Goal: Task Accomplishment & Management: Use online tool/utility

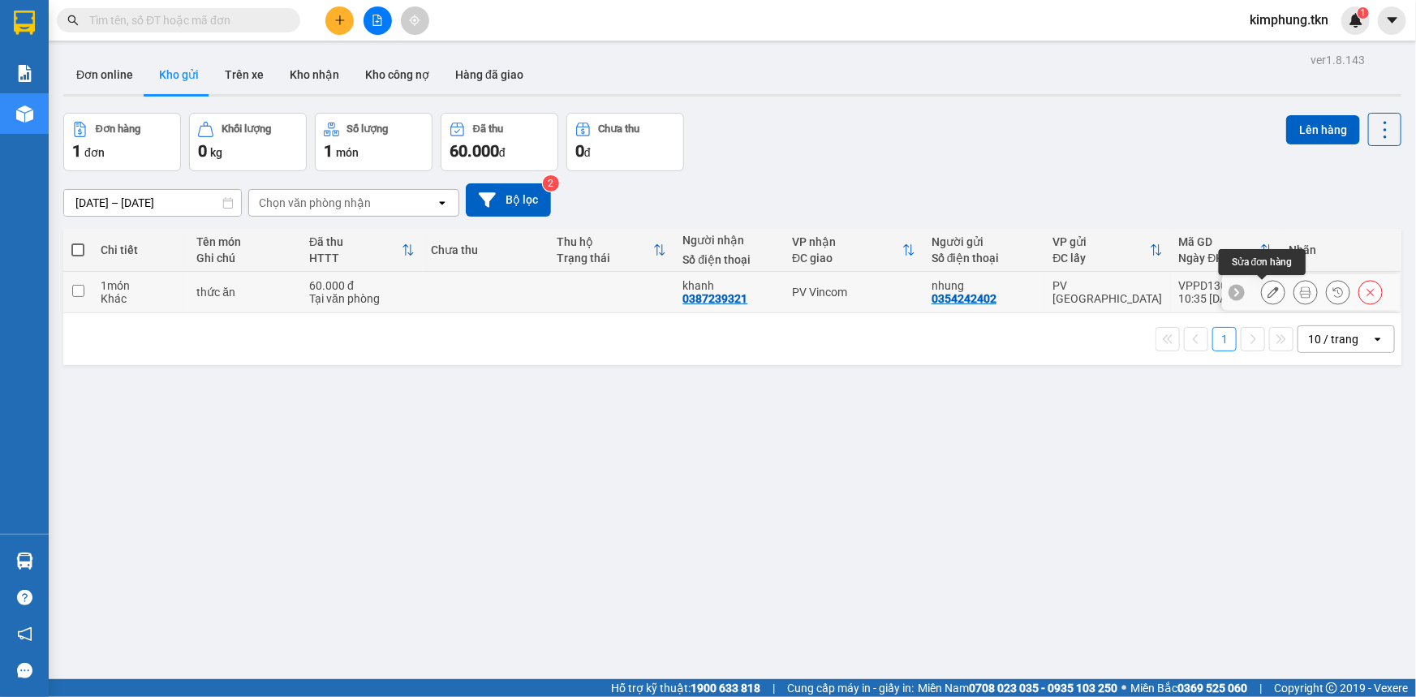
click at [1262, 289] on button at bounding box center [1273, 292] width 23 height 28
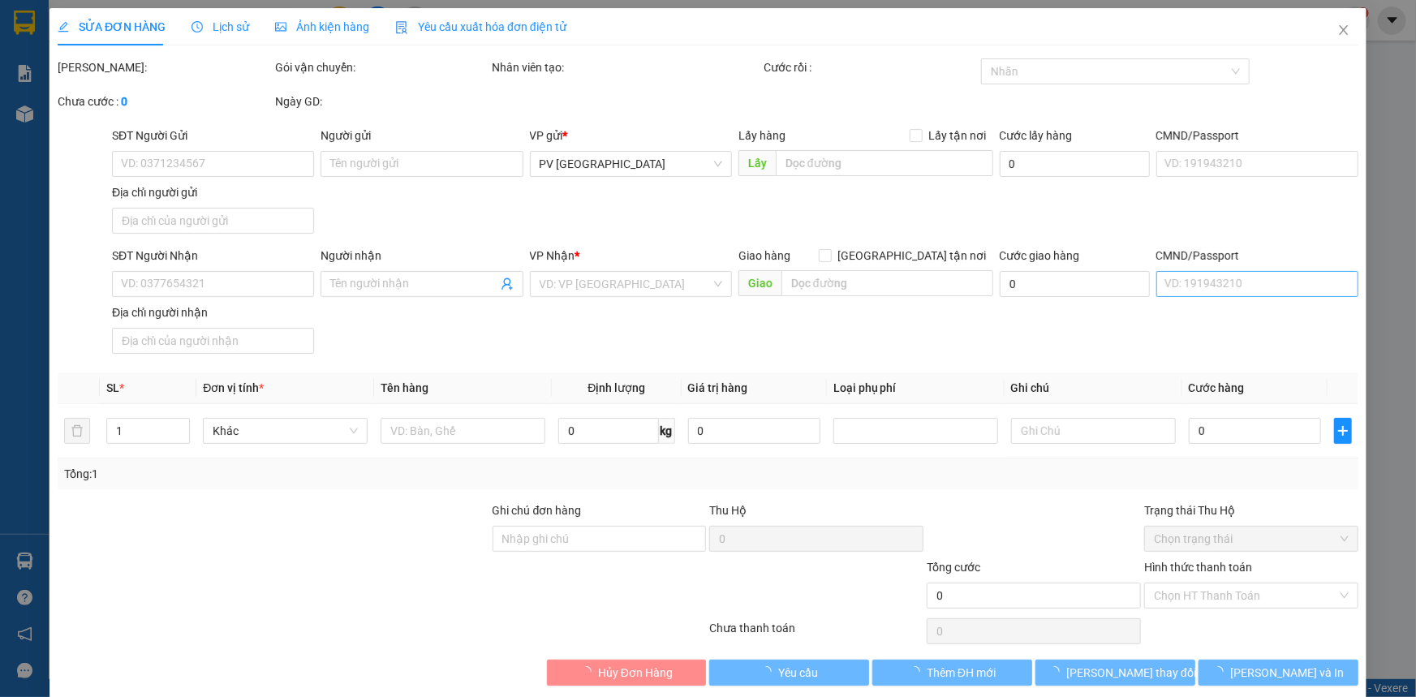
type input "0354242402"
type input "nhung"
type input "0387239321"
type input "khanh"
type input "60.000"
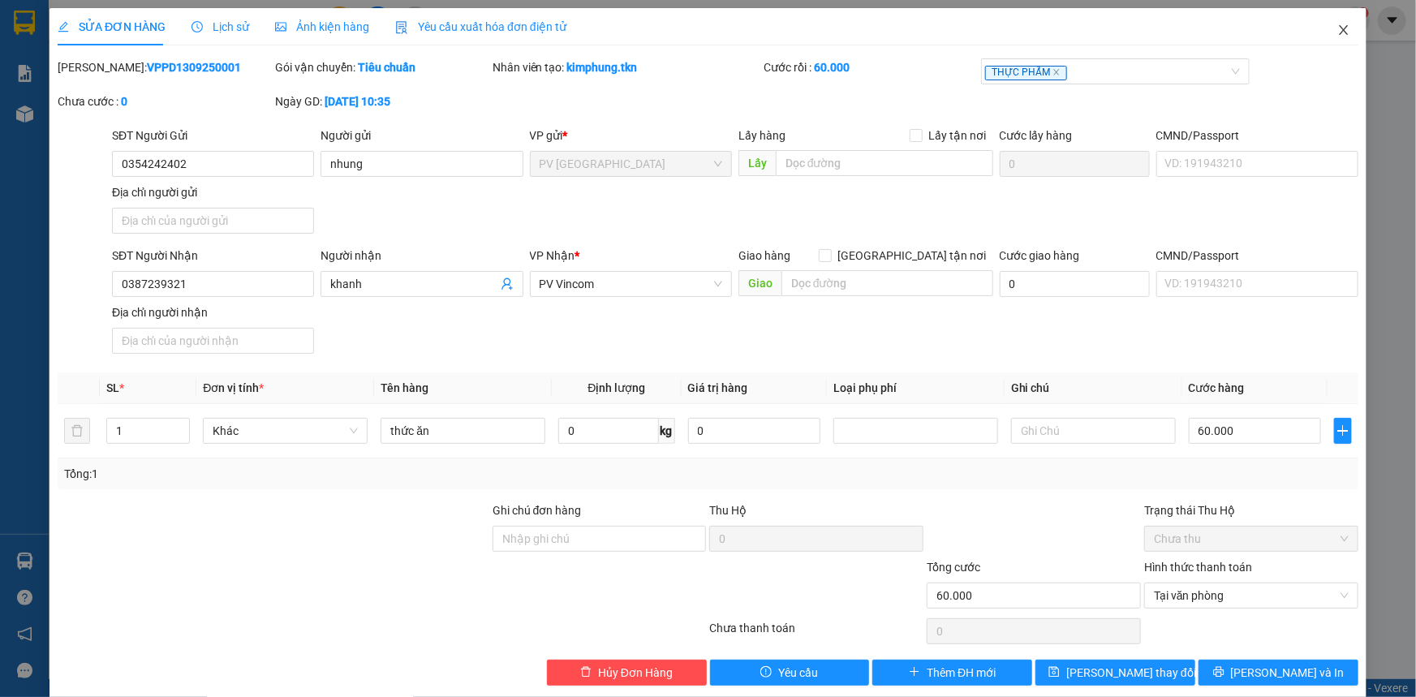
click at [1330, 23] on span "Close" at bounding box center [1343, 30] width 45 height 45
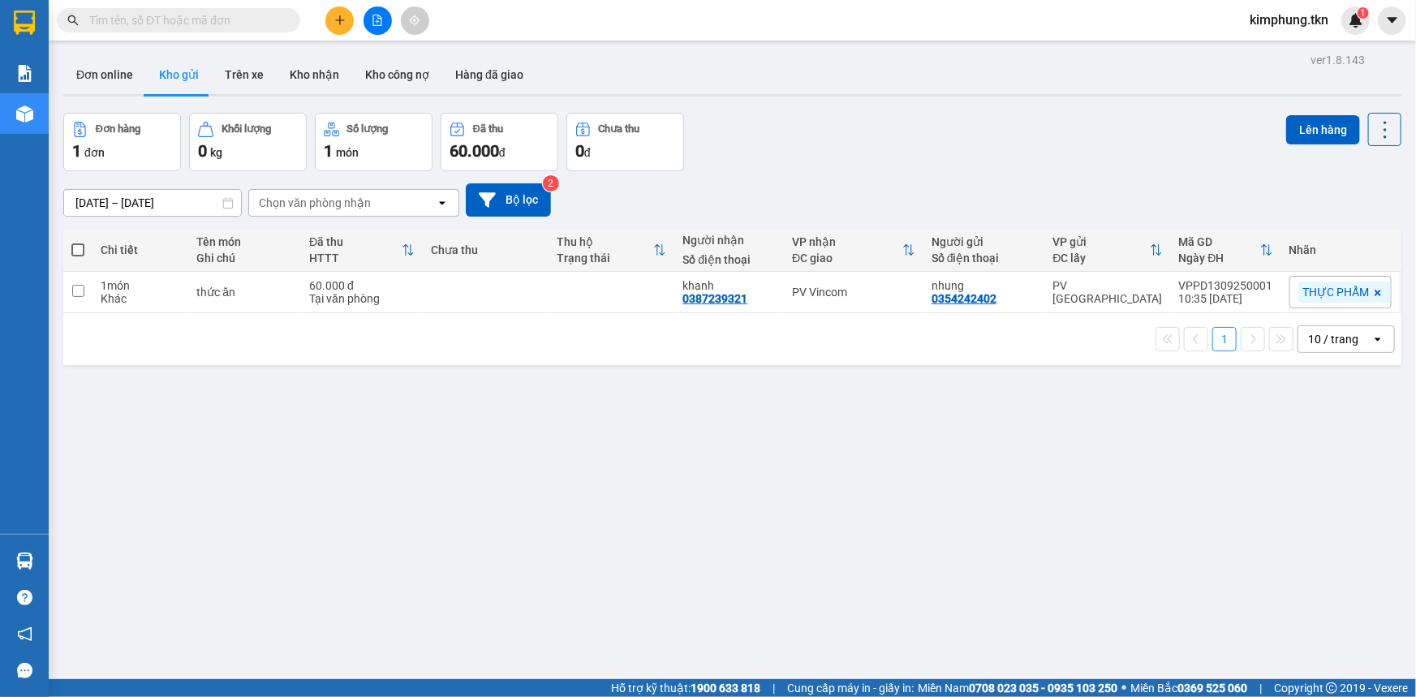
click at [82, 243] on span at bounding box center [77, 249] width 13 height 13
click at [78, 242] on input "checkbox" at bounding box center [78, 242] width 0 height 0
checkbox input "true"
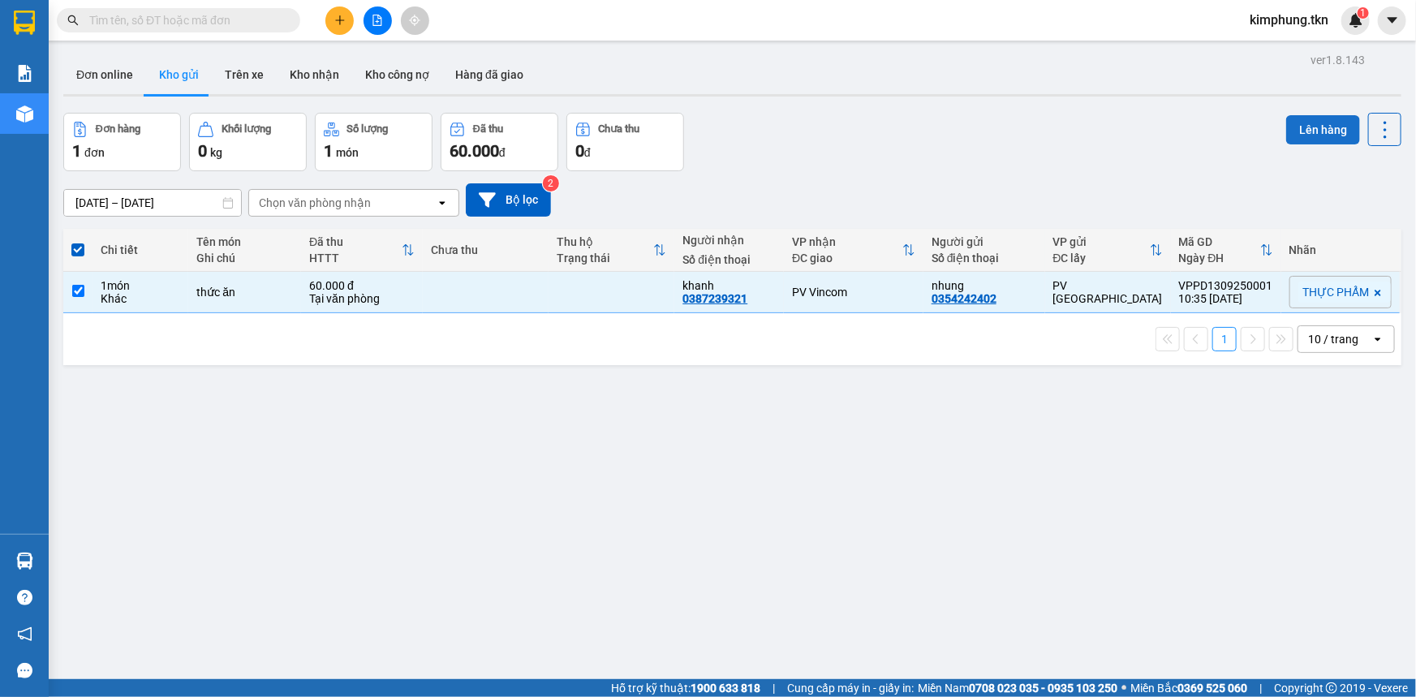
click at [1319, 130] on button "Lên hàng" at bounding box center [1323, 129] width 74 height 29
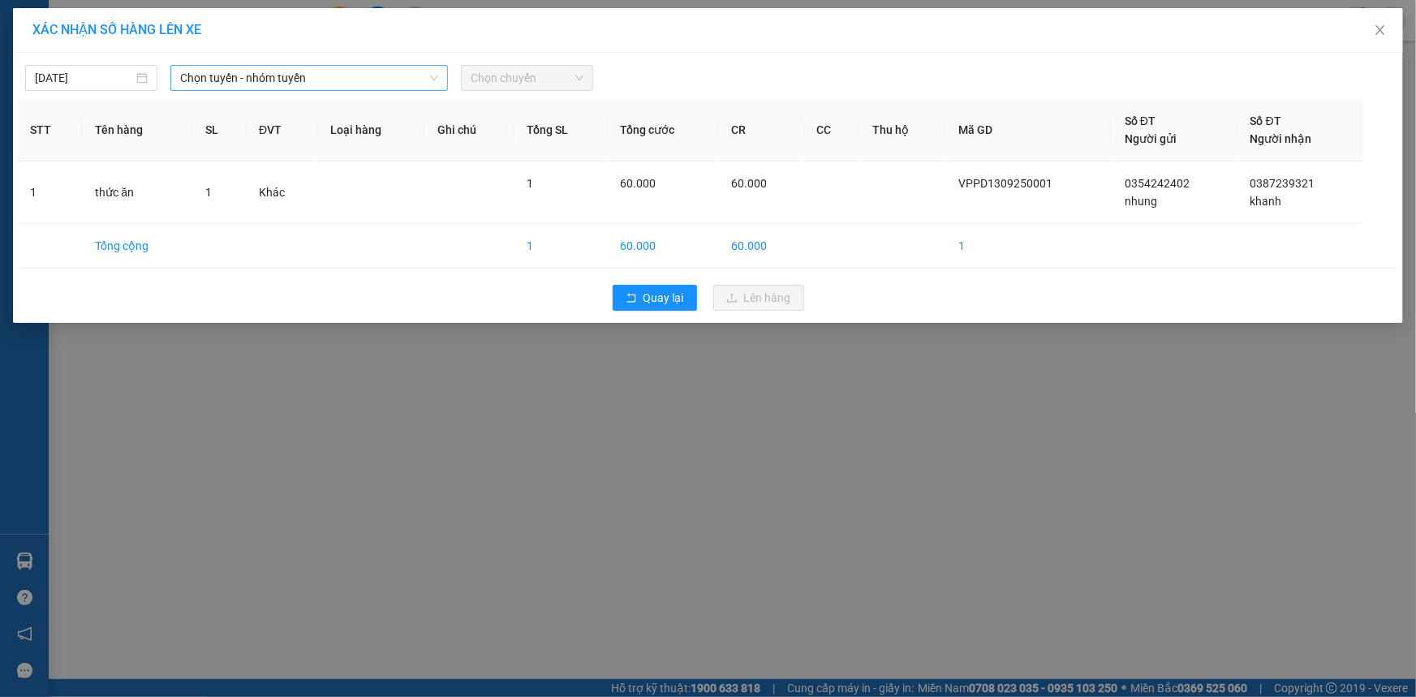
click at [325, 77] on span "Chọn tuyến - nhóm tuyến" at bounding box center [309, 78] width 258 height 24
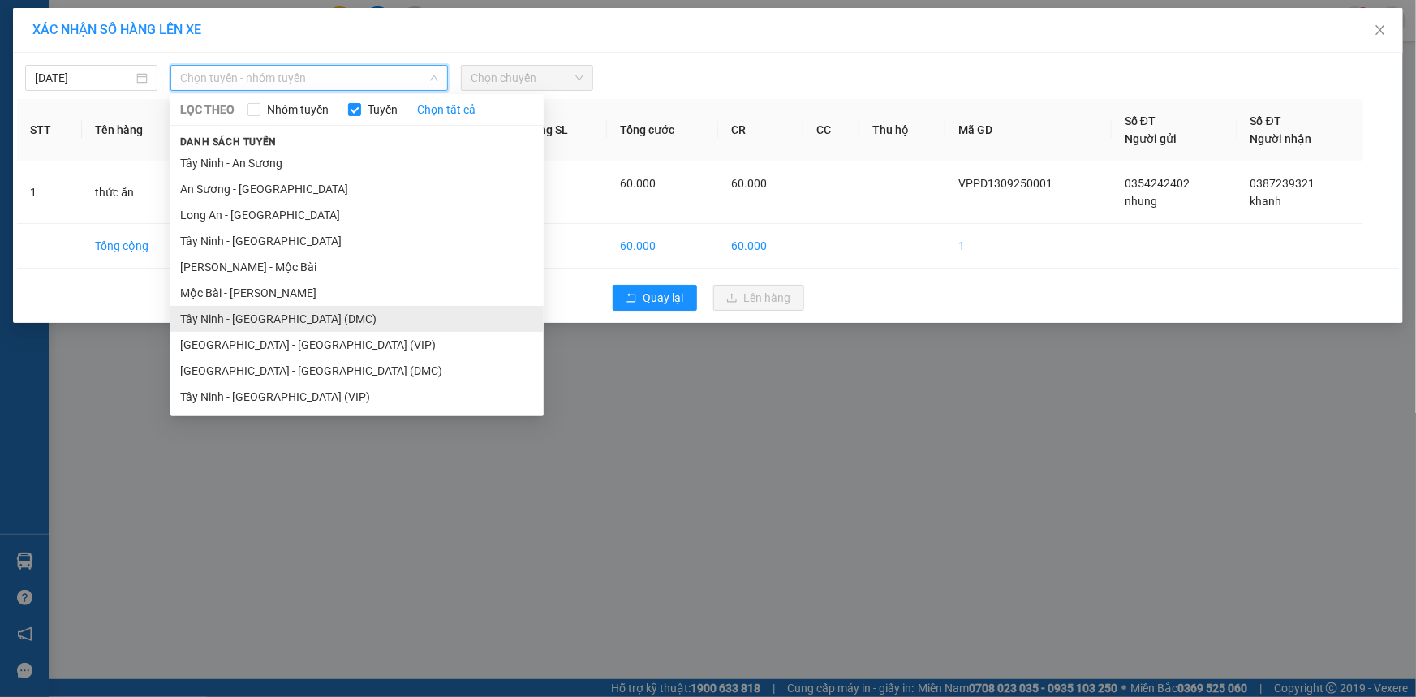
click at [277, 325] on li "Tây Ninh - [GEOGRAPHIC_DATA] (DMC)" at bounding box center [356, 319] width 373 height 26
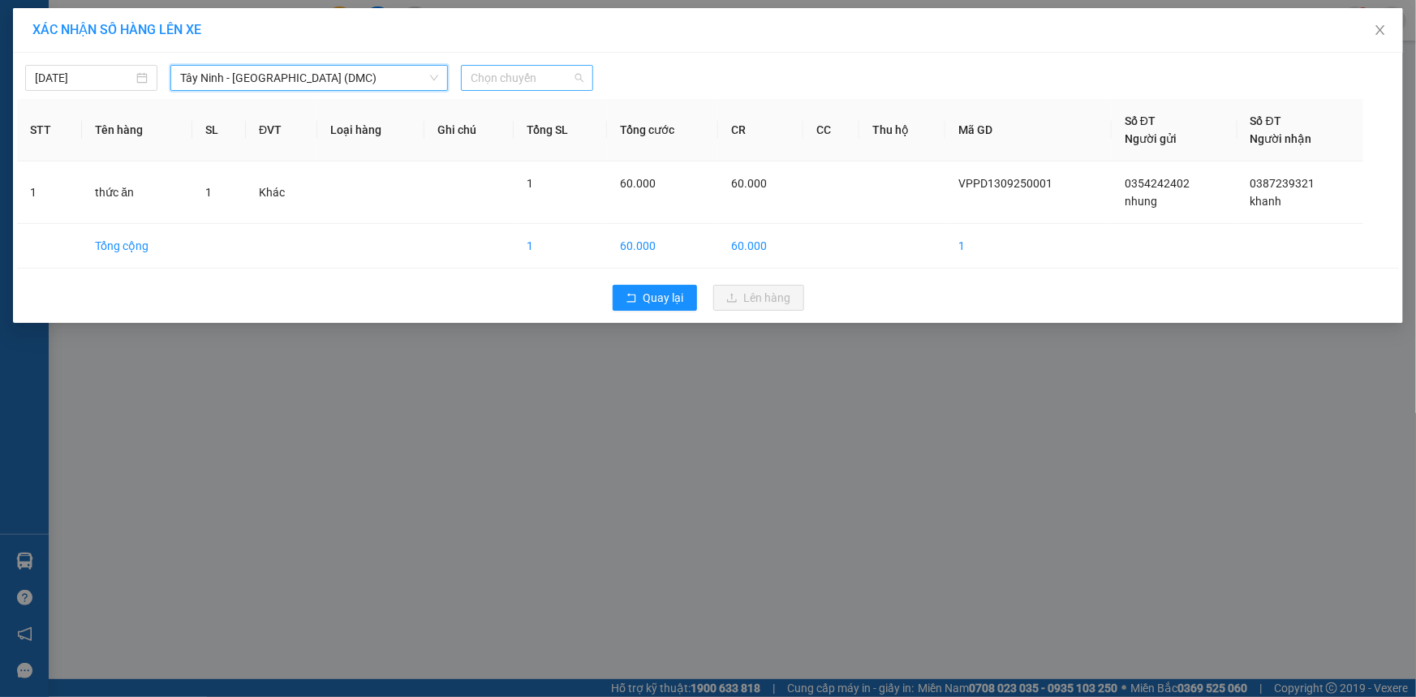
click at [499, 82] on span "Chọn chuyến" at bounding box center [527, 78] width 113 height 24
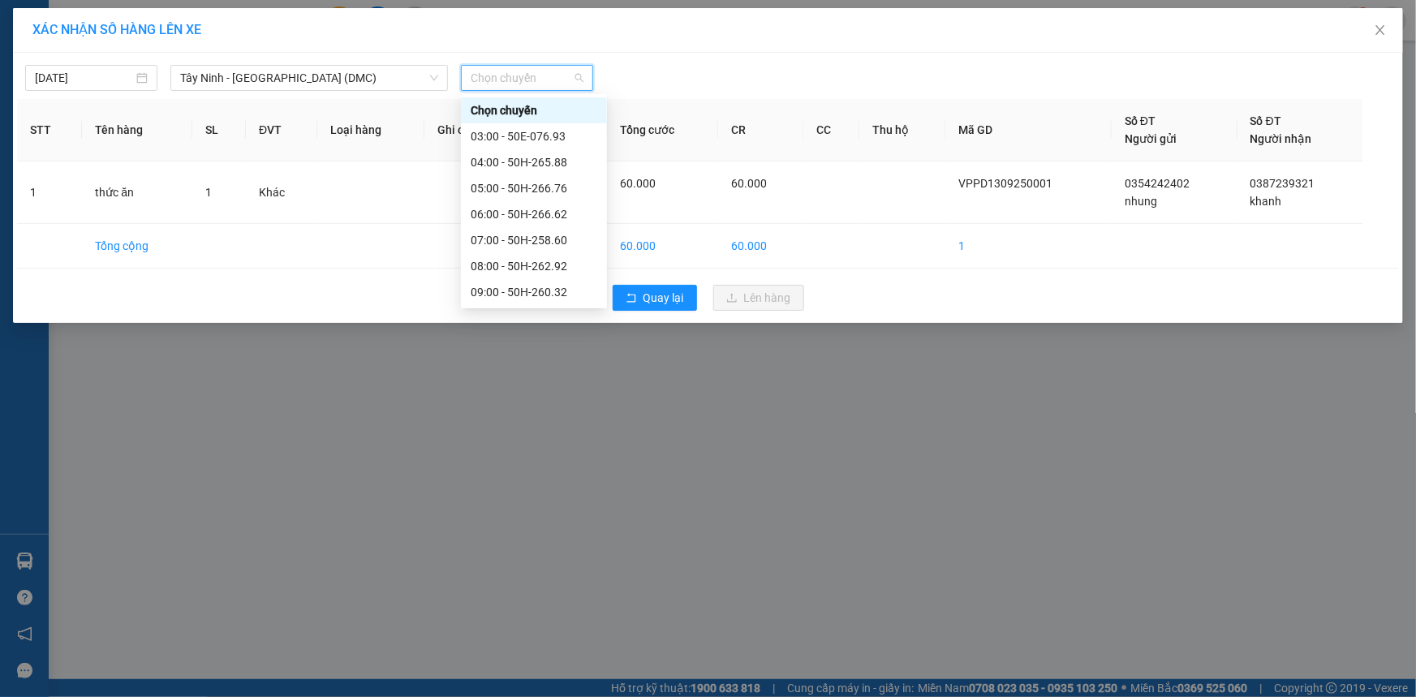
scroll to position [147, 0]
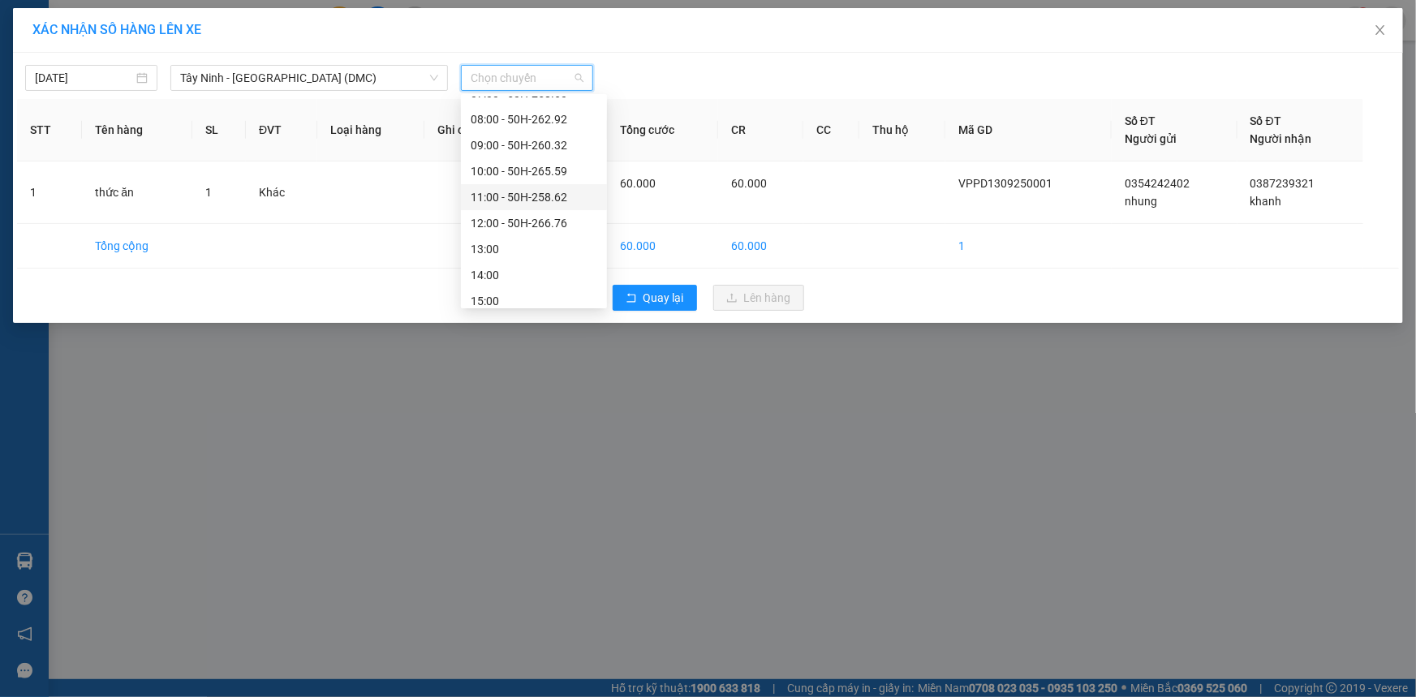
click at [563, 196] on div "11:00 - 50H-258.62" at bounding box center [534, 197] width 127 height 18
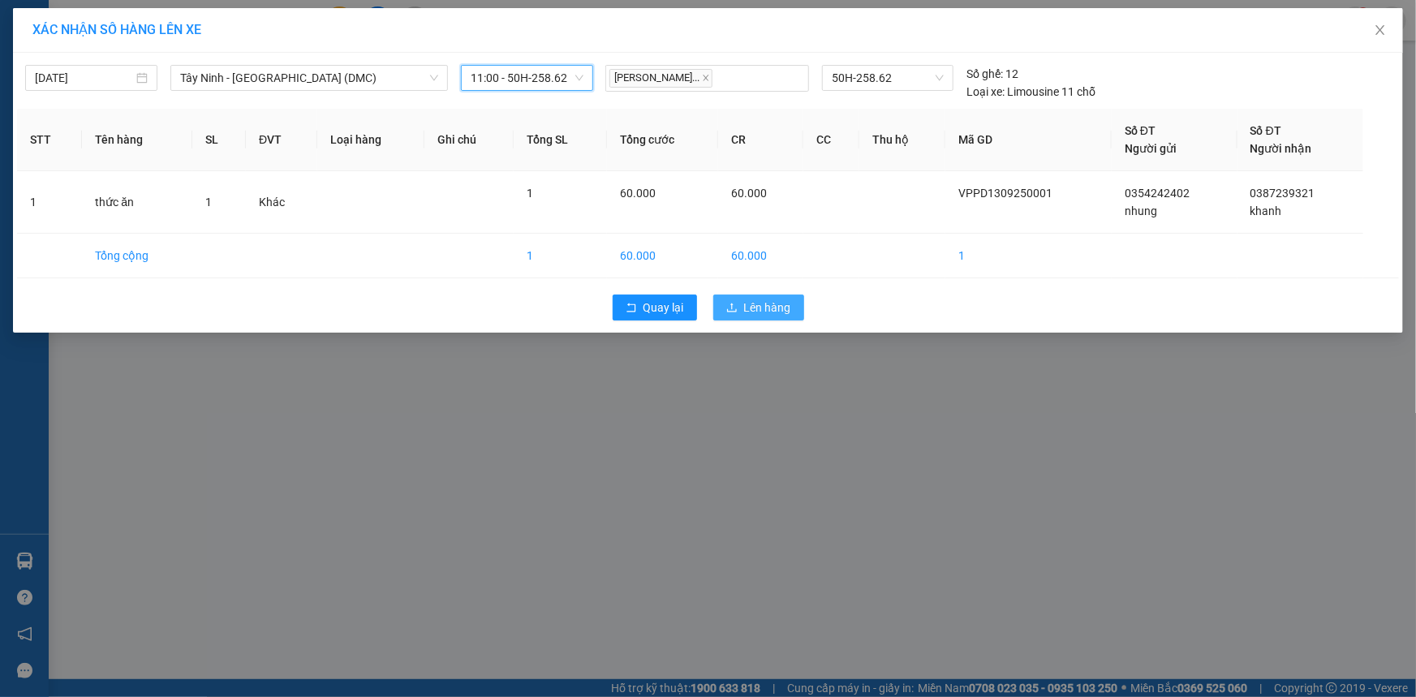
click at [767, 317] on button "Lên hàng" at bounding box center [758, 308] width 91 height 26
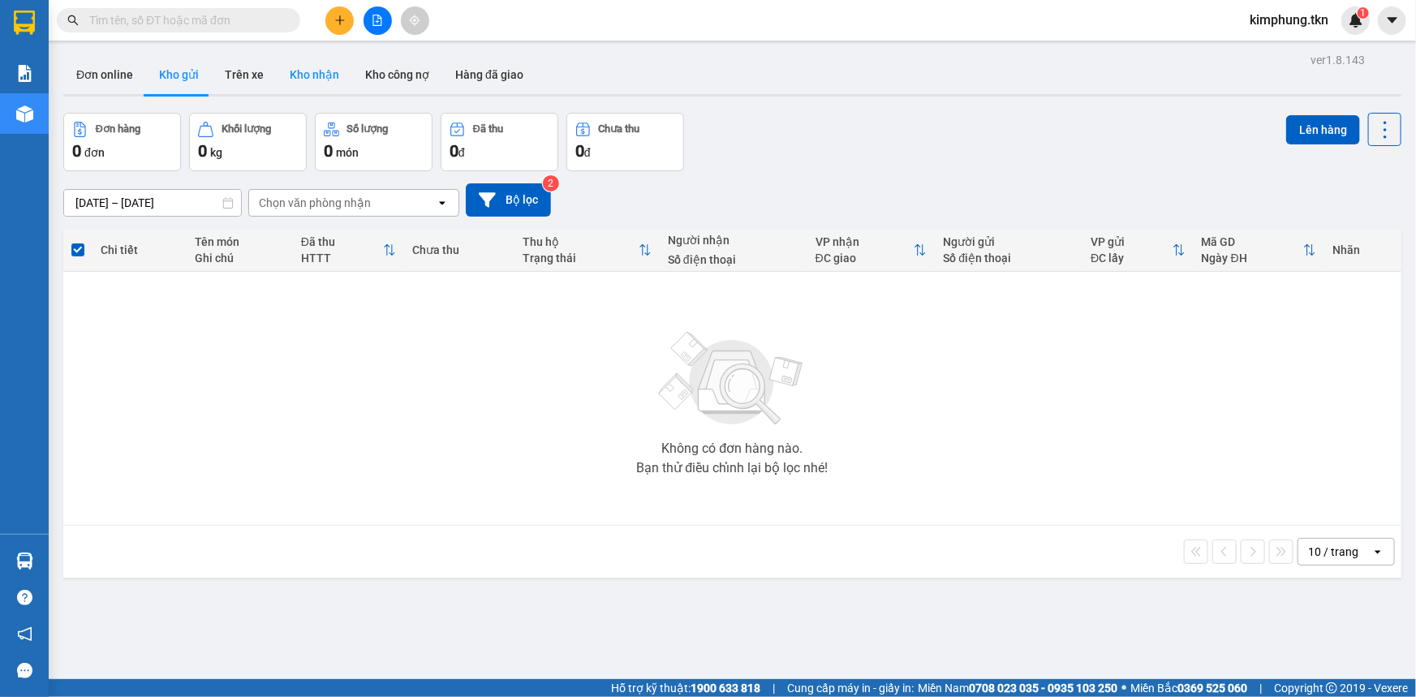
click at [322, 74] on button "Kho nhận" at bounding box center [314, 74] width 75 height 39
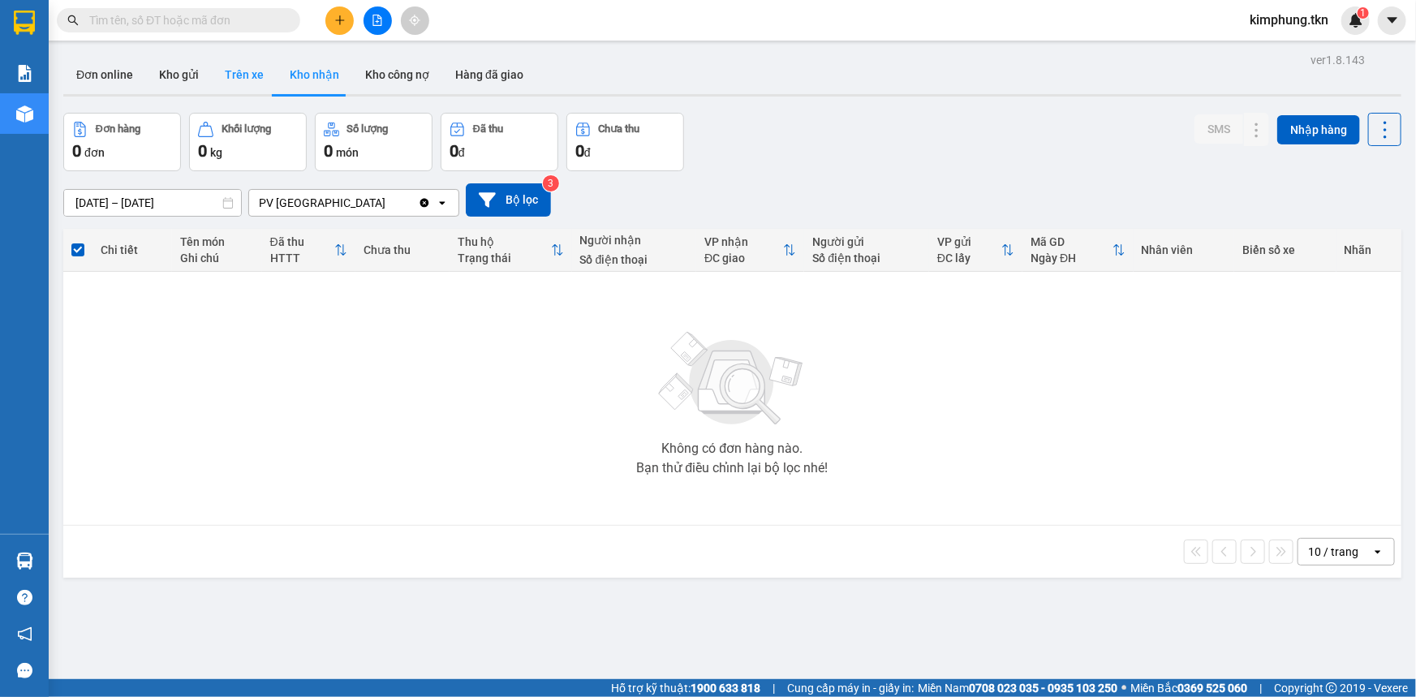
click at [250, 84] on button "Trên xe" at bounding box center [244, 74] width 65 height 39
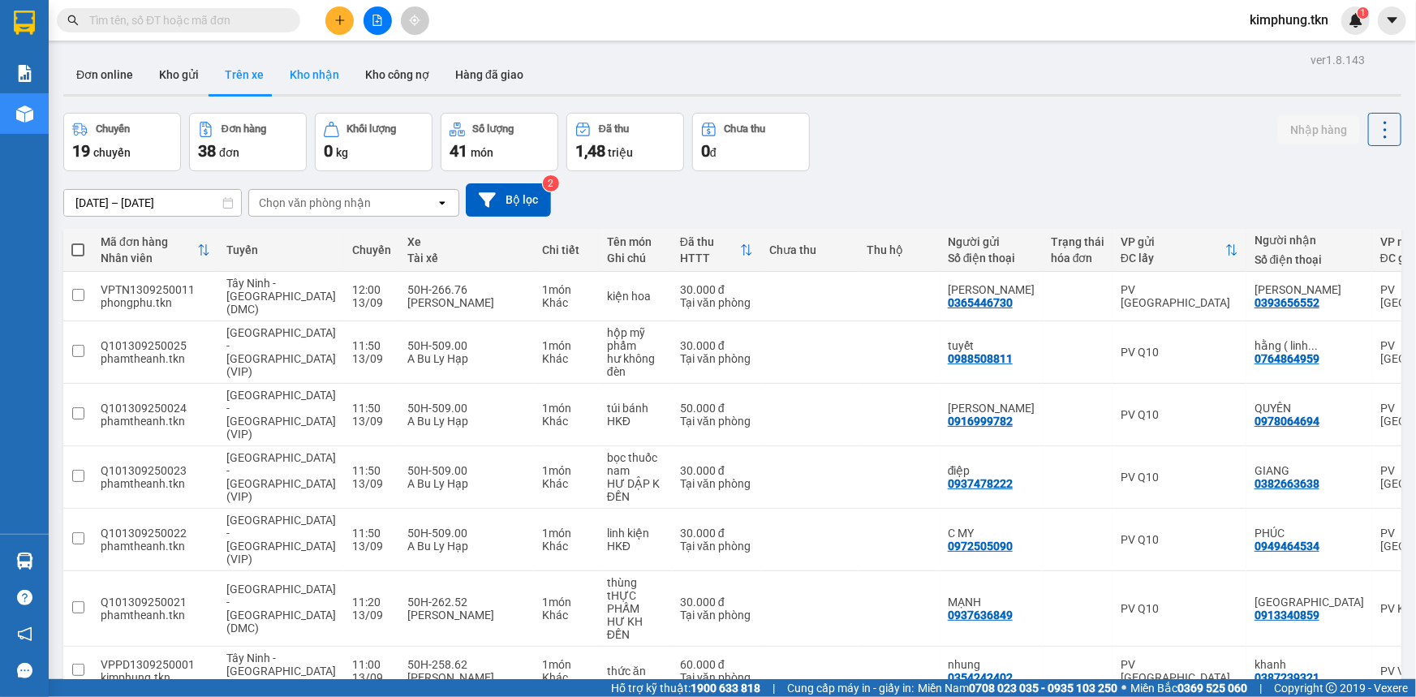
click at [316, 75] on button "Kho nhận" at bounding box center [314, 74] width 75 height 39
type input "[DATE] – [DATE]"
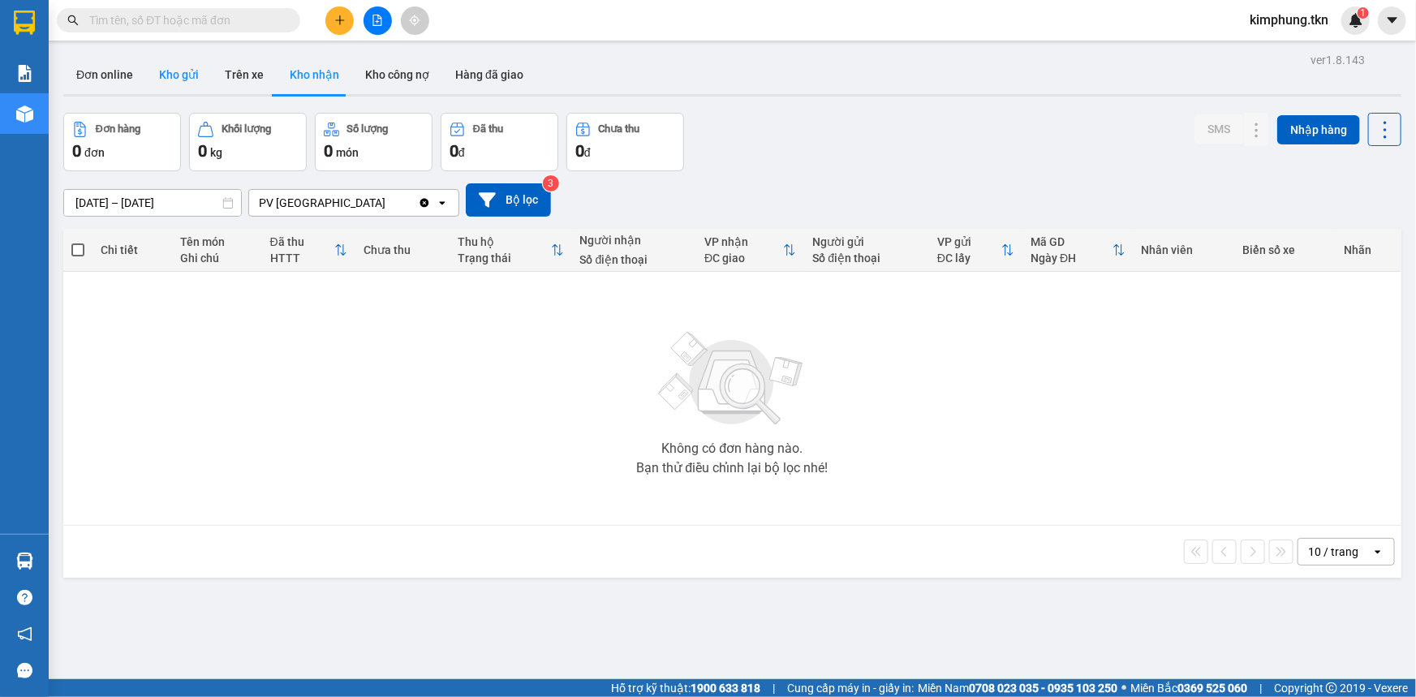
click at [170, 81] on button "Kho gửi" at bounding box center [179, 74] width 66 height 39
